Goal: Task Accomplishment & Management: Use online tool/utility

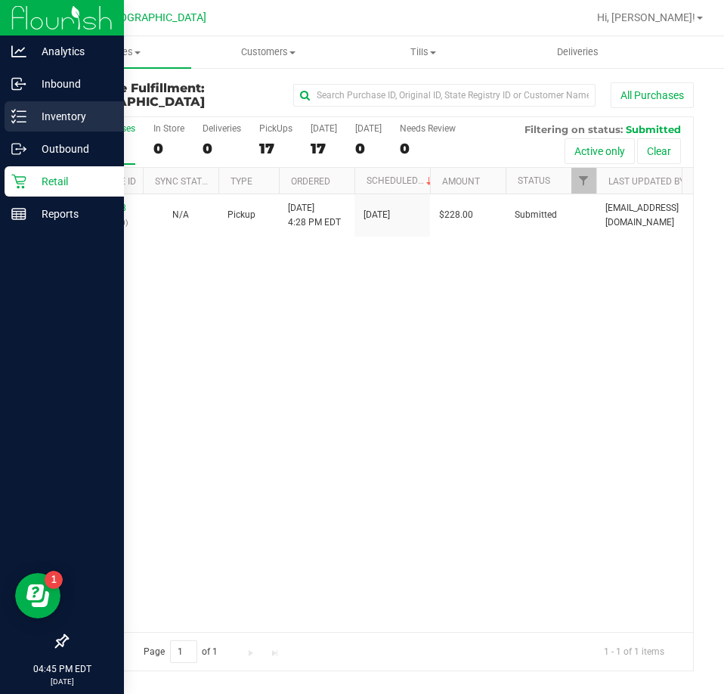
click at [54, 107] on div "Inventory" at bounding box center [64, 116] width 119 height 30
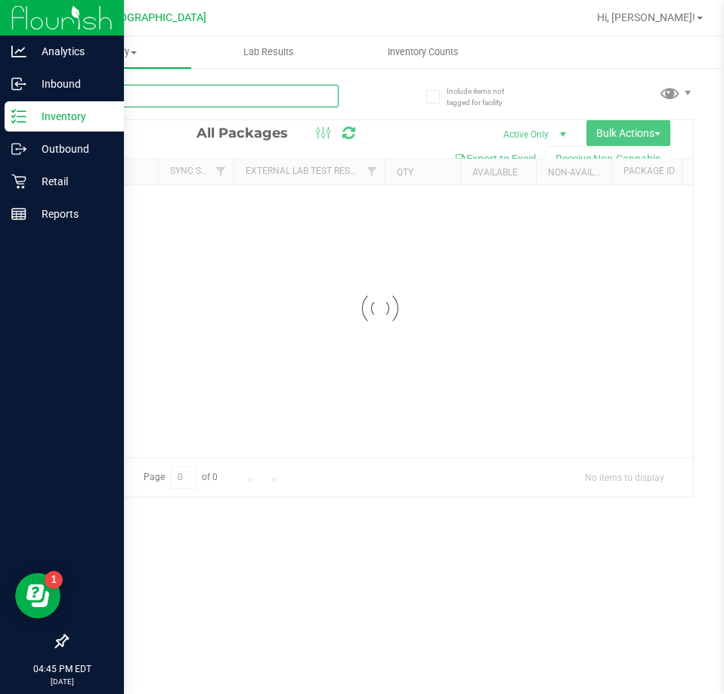
click at [137, 96] on input "text" at bounding box center [203, 96] width 272 height 23
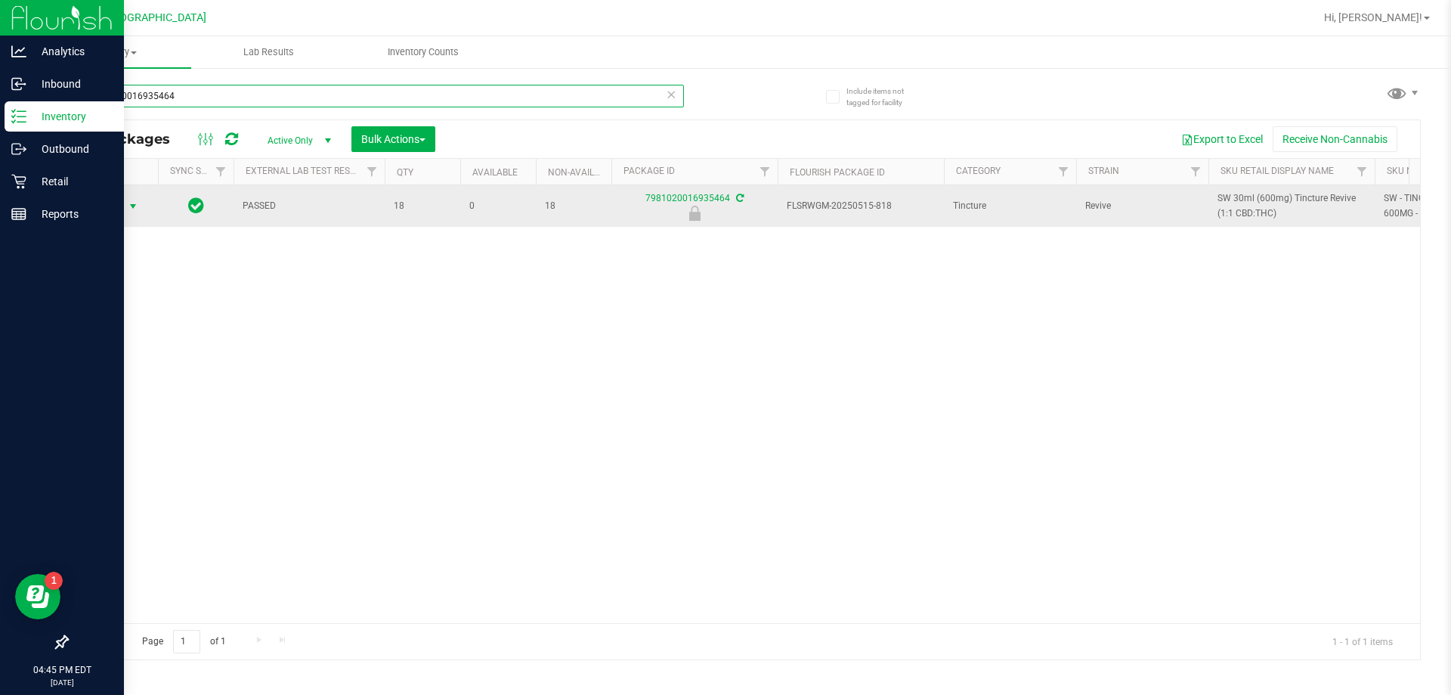
type input "7981020016935464"
click at [115, 204] on span "Action" at bounding box center [102, 206] width 41 height 21
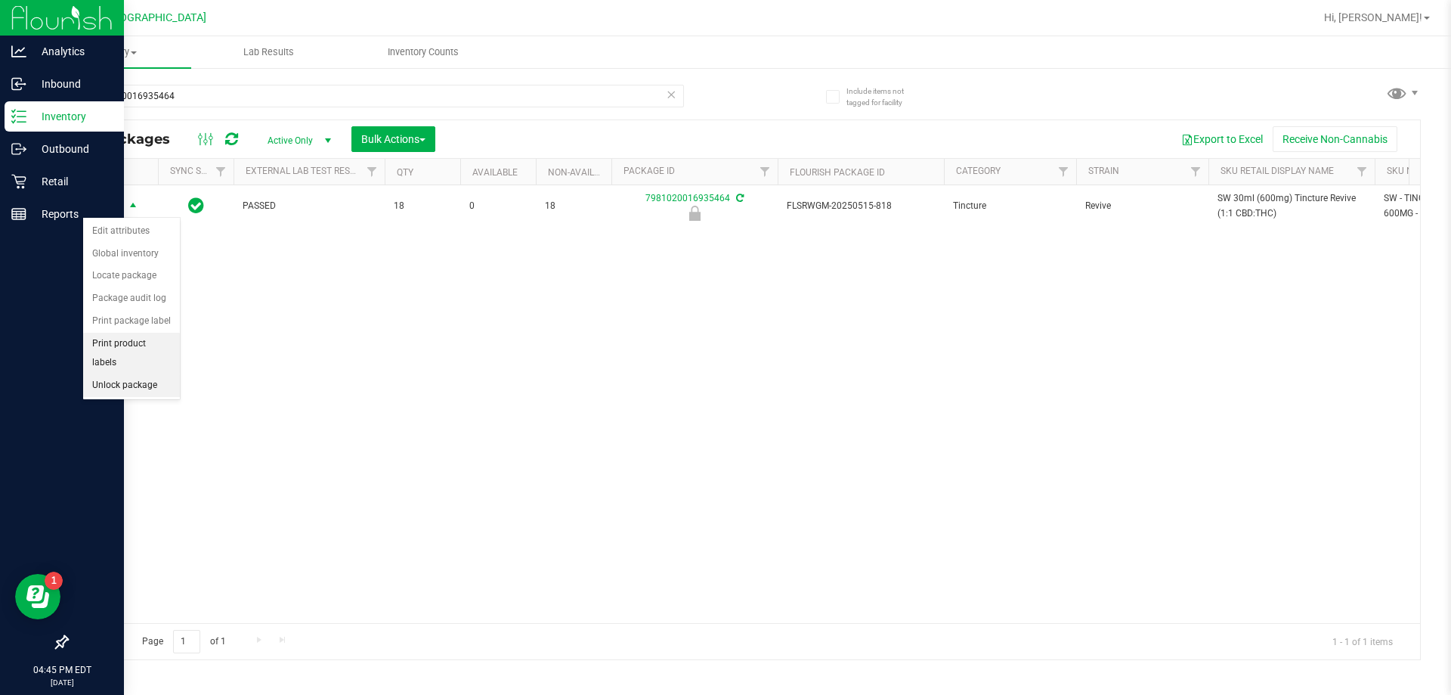
click at [140, 374] on li "Unlock package" at bounding box center [131, 385] width 97 height 23
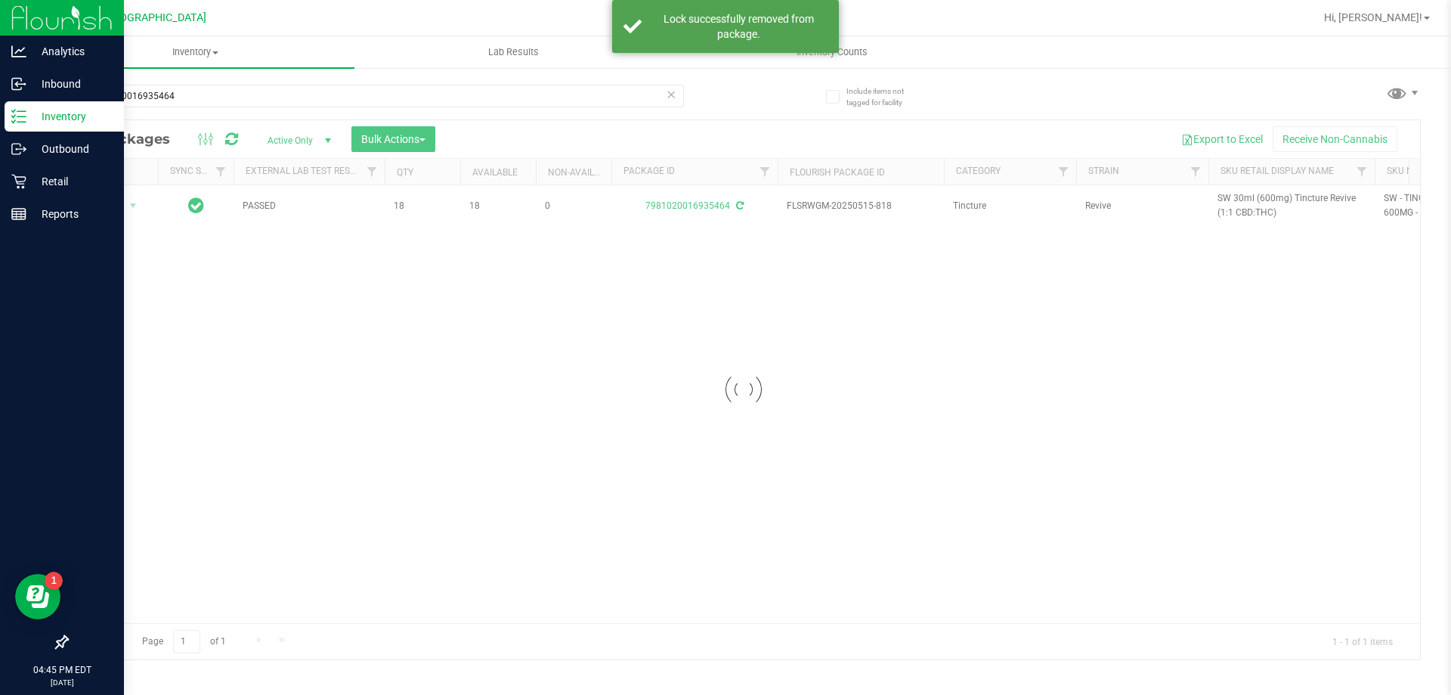
click at [723, 199] on div at bounding box center [743, 389] width 1353 height 539
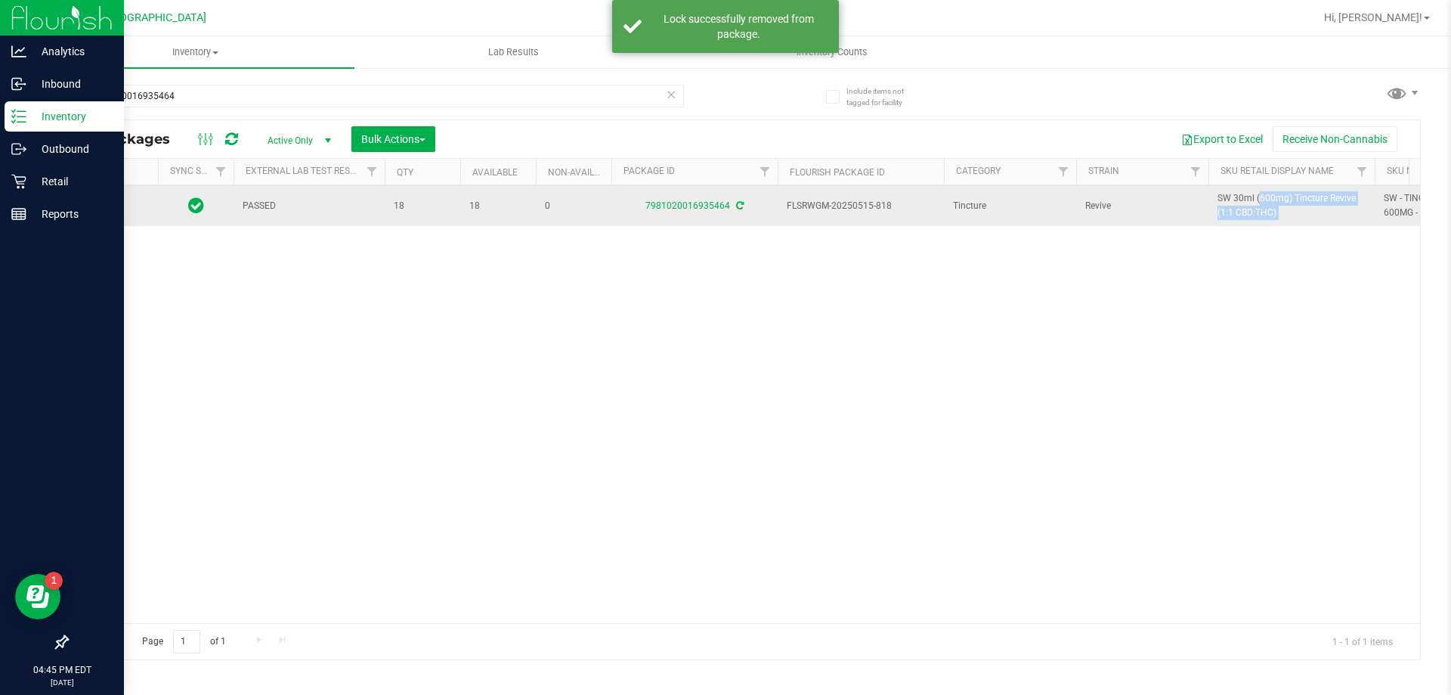
click at [723, 198] on span "SW 30ml (600mg) Tincture Revive (1:1 CBD:THC)" at bounding box center [1292, 205] width 148 height 29
copy tr "SW 30ml (600mg) Tincture Revive (1:1 CBD:THC)"
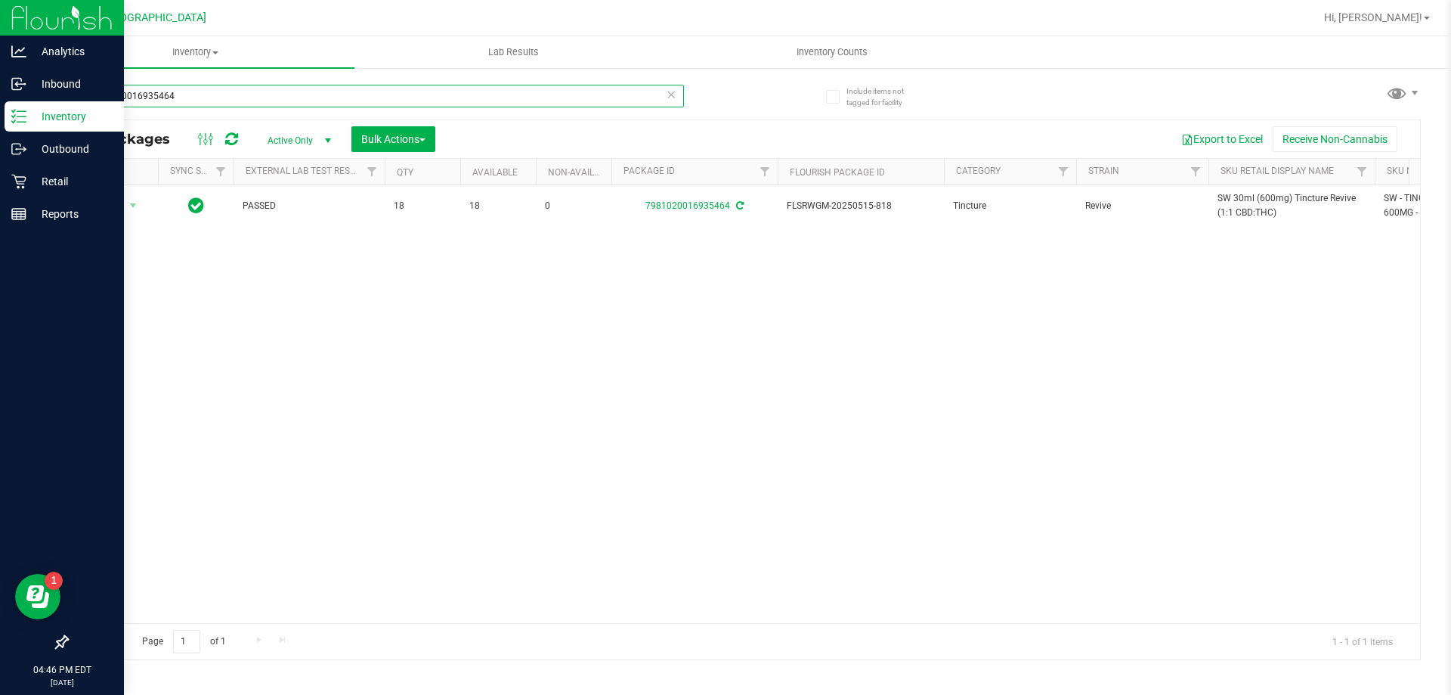
click at [274, 94] on input "7981020016935464" at bounding box center [376, 96] width 618 height 23
paste input "SW 30ml (600mg) Tincture Revive (1:1 CBD:THC)"
type input "SW 30ml (600mg) Tincture Revive (1:1 CBD:THC)"
